Goal: Information Seeking & Learning: Learn about a topic

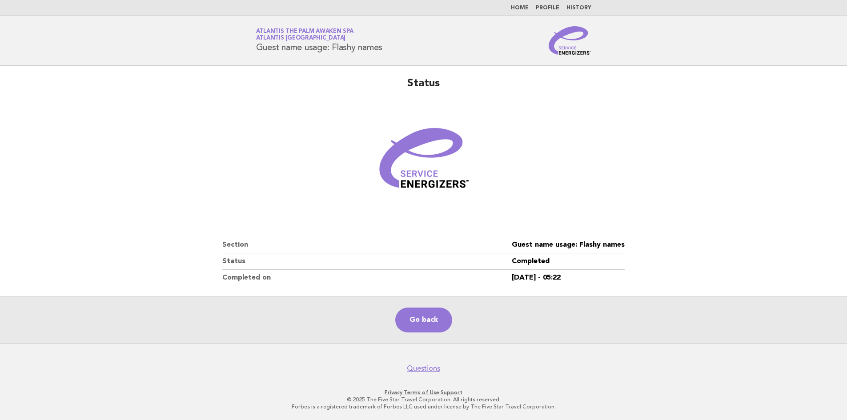
click at [521, 8] on link "Home" at bounding box center [520, 7] width 18 height 5
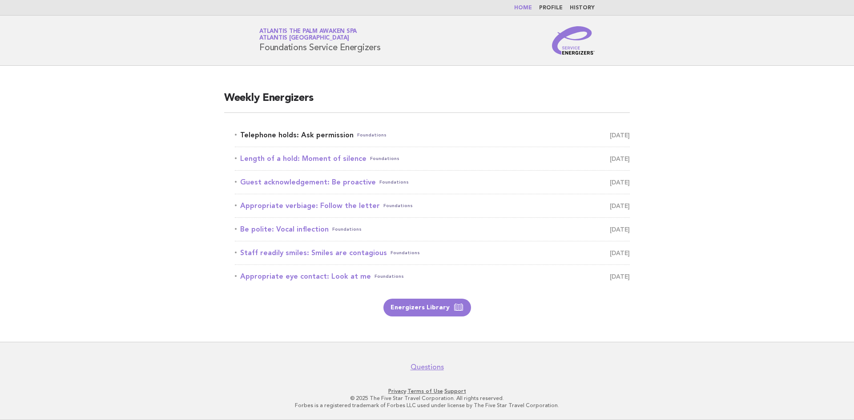
click at [326, 137] on link "Telephone holds: Ask permission Foundations [DATE]" at bounding box center [432, 135] width 395 height 12
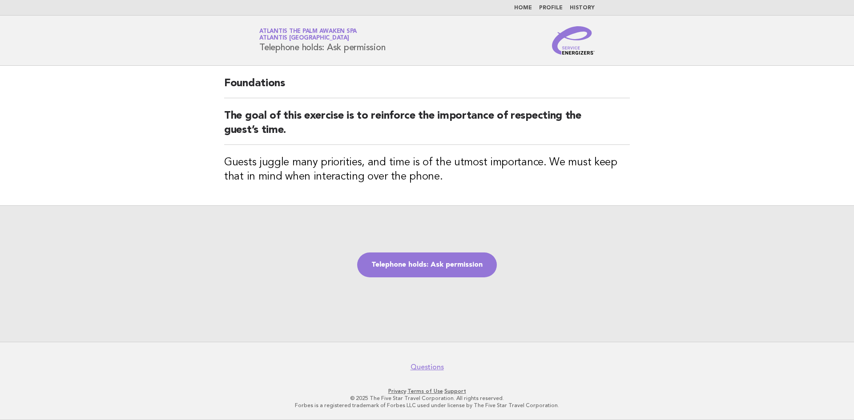
drag, startPoint x: 400, startPoint y: 44, endPoint x: 299, endPoint y: 46, distance: 101.4
click at [299, 46] on div "Service Energizers Atlantis The Palm Awaken Spa Atlantis [GEOGRAPHIC_DATA] Tele…" at bounding box center [427, 40] width 360 height 28
drag, startPoint x: 257, startPoint y: 46, endPoint x: 369, endPoint y: 54, distance: 111.5
click at [363, 54] on div "Service Energizers Atlantis The Palm Awaken Spa Atlantis Dubai Telephone holds:…" at bounding box center [427, 40] width 360 height 28
click at [390, 54] on div "Service Energizers Atlantis The Palm Awaken Spa Atlantis Dubai Telephone holds:…" at bounding box center [427, 40] width 360 height 28
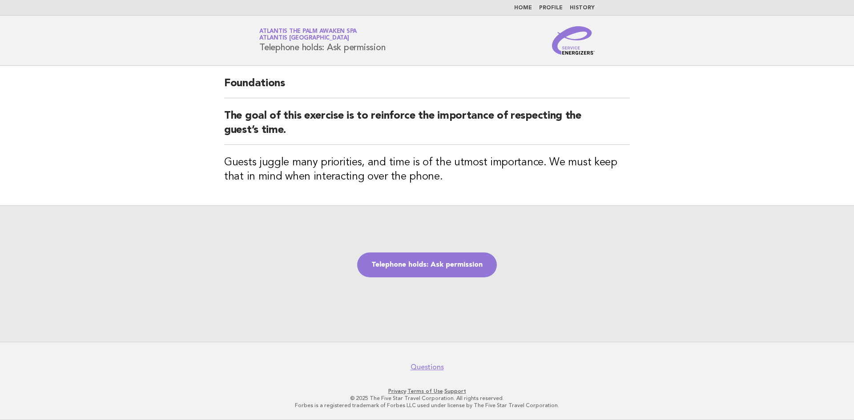
drag, startPoint x: 394, startPoint y: 52, endPoint x: 255, endPoint y: 49, distance: 138.3
click at [255, 49] on div "Service Energizers Atlantis The Palm Awaken Spa Atlantis Dubai Telephone holds:…" at bounding box center [427, 40] width 360 height 28
copy h1 "Telephone holds: Ask permission"
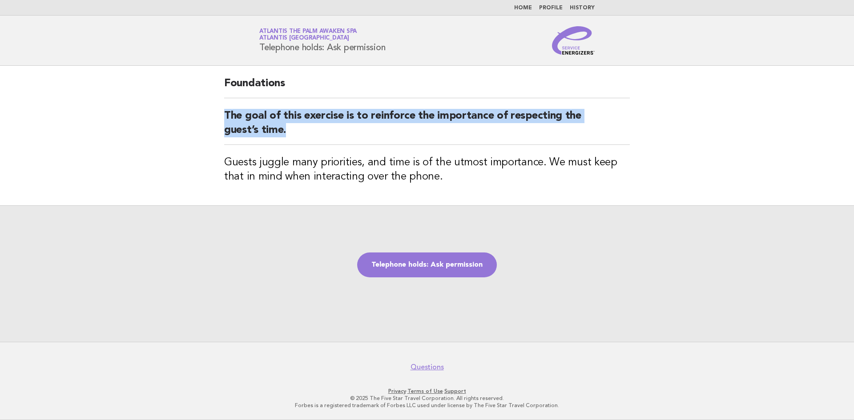
drag, startPoint x: 293, startPoint y: 137, endPoint x: 220, endPoint y: 112, distance: 76.9
click at [220, 112] on div "Foundations The goal of this exercise is to reinforce the importance of respect…" at bounding box center [426, 136] width 427 height 140
copy h2 "The goal of this exercise is to reinforce the importance of respecting the gues…"
